Goal: Transaction & Acquisition: Purchase product/service

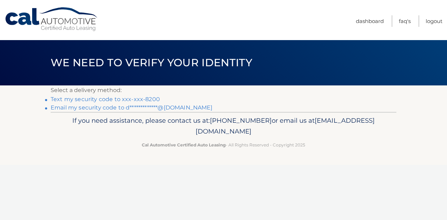
click at [144, 99] on link "Text my security code to xxx-xxx-8200" at bounding box center [105, 99] width 109 height 7
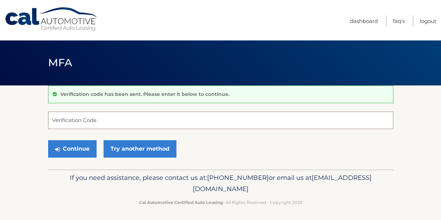
click at [128, 124] on input "Verification Code" at bounding box center [220, 120] width 345 height 17
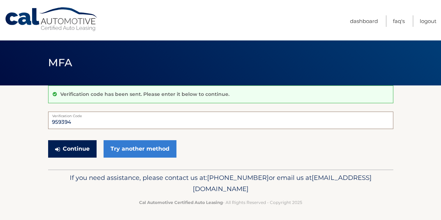
type input "959394"
click at [79, 148] on button "Continue" at bounding box center [72, 148] width 49 height 17
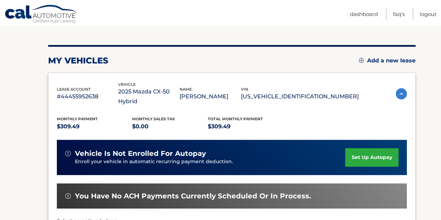
scroll to position [175, 0]
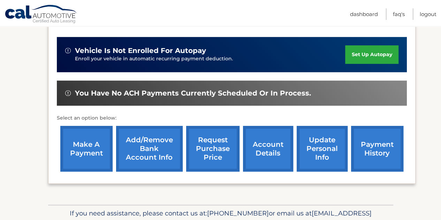
click at [86, 136] on link "make a payment" at bounding box center [86, 149] width 52 height 46
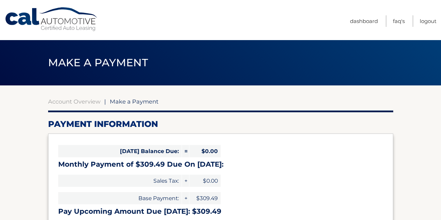
select select "MmVlMTFkNDItOGFiMy00MzAyLThhZGItMmNmYmVmM2U0MTM5"
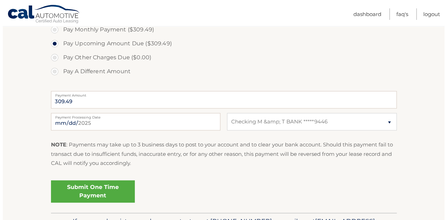
scroll to position [236, 0]
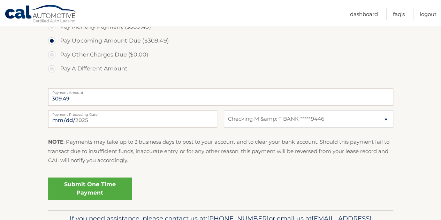
click at [110, 187] on link "Submit One Time Payment" at bounding box center [90, 189] width 84 height 22
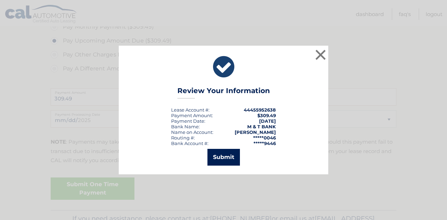
click at [229, 157] on button "Submit" at bounding box center [223, 157] width 32 height 17
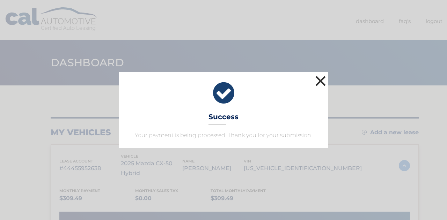
click at [323, 78] on button "×" at bounding box center [320, 81] width 14 height 14
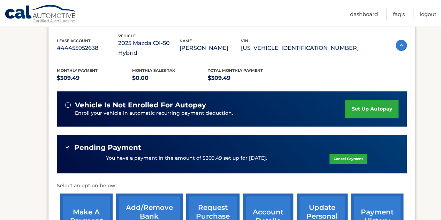
scroll to position [121, 0]
